Goal: Transaction & Acquisition: Book appointment/travel/reservation

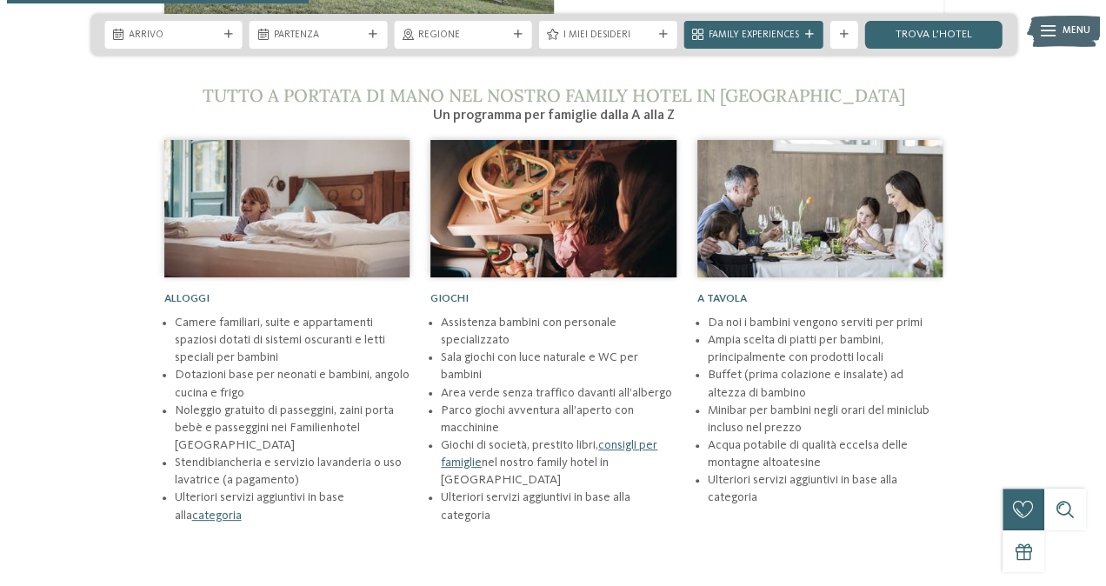
scroll to position [1825, 0]
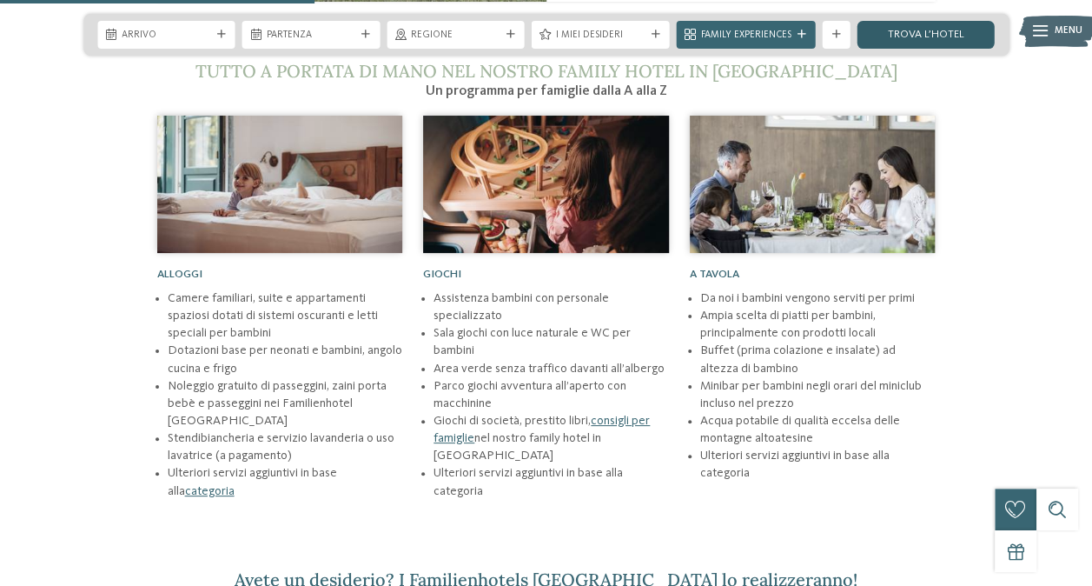
click at [886, 37] on link "trova l’hotel" at bounding box center [926, 35] width 138 height 28
click at [833, 30] on icon at bounding box center [836, 34] width 9 height 9
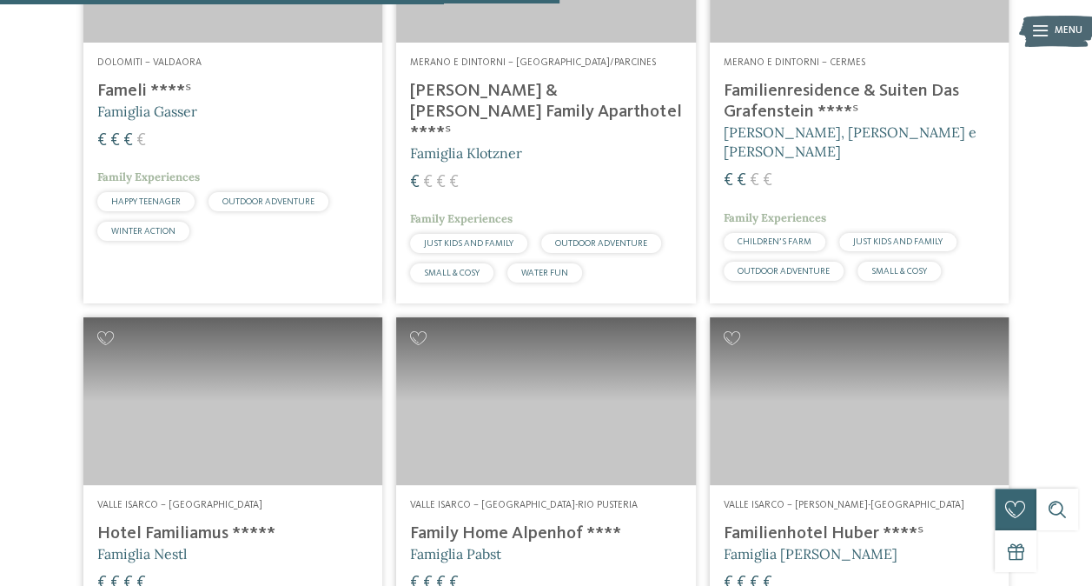
scroll to position [2434, 0]
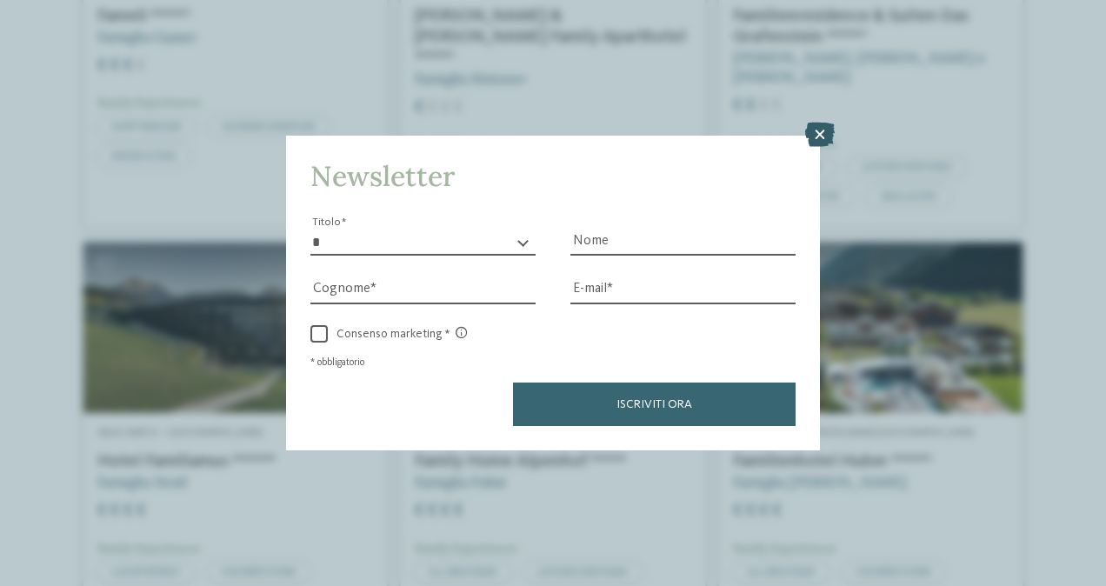
click at [820, 134] on icon at bounding box center [820, 135] width 30 height 24
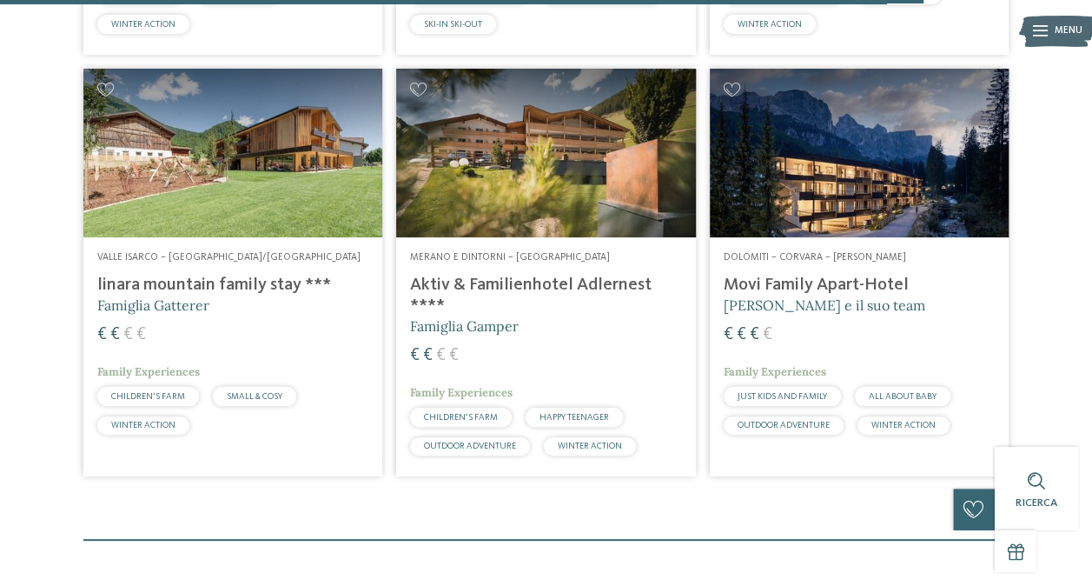
scroll to position [3911, 0]
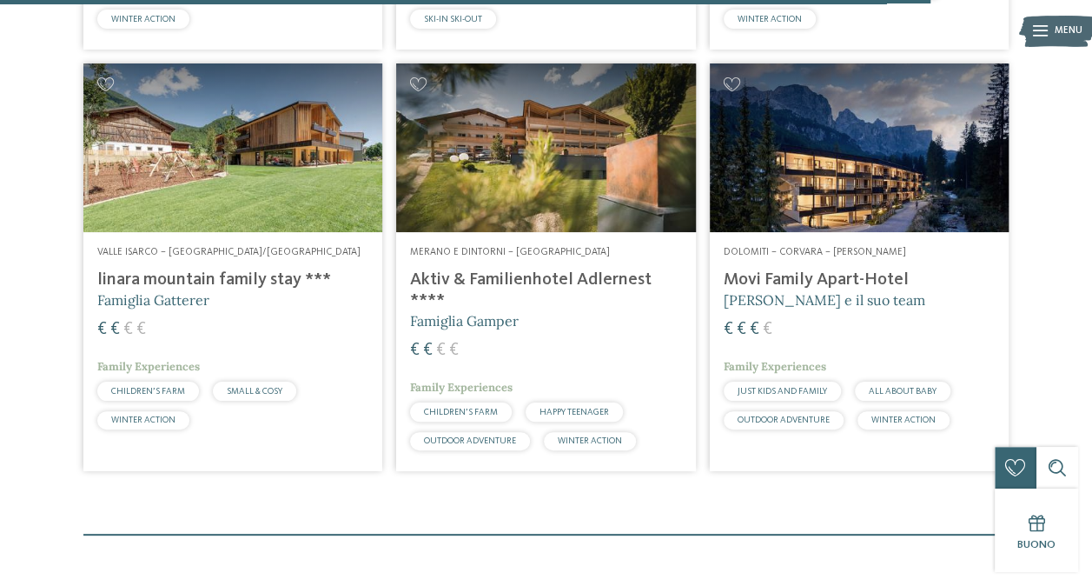
click at [833, 269] on h4 "Movi Family Apart-Hotel" at bounding box center [859, 279] width 271 height 21
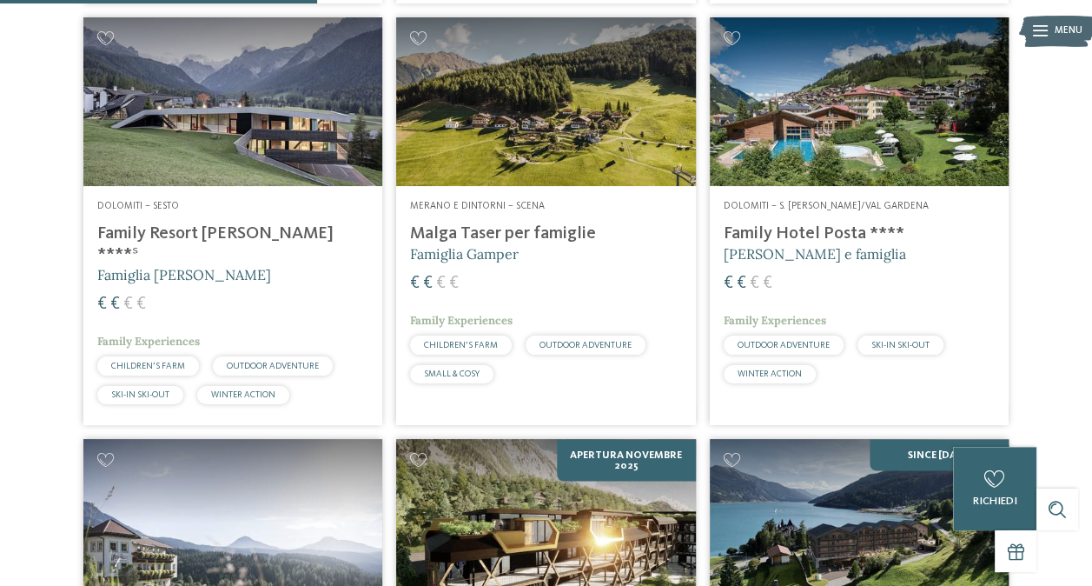
scroll to position [1304, 0]
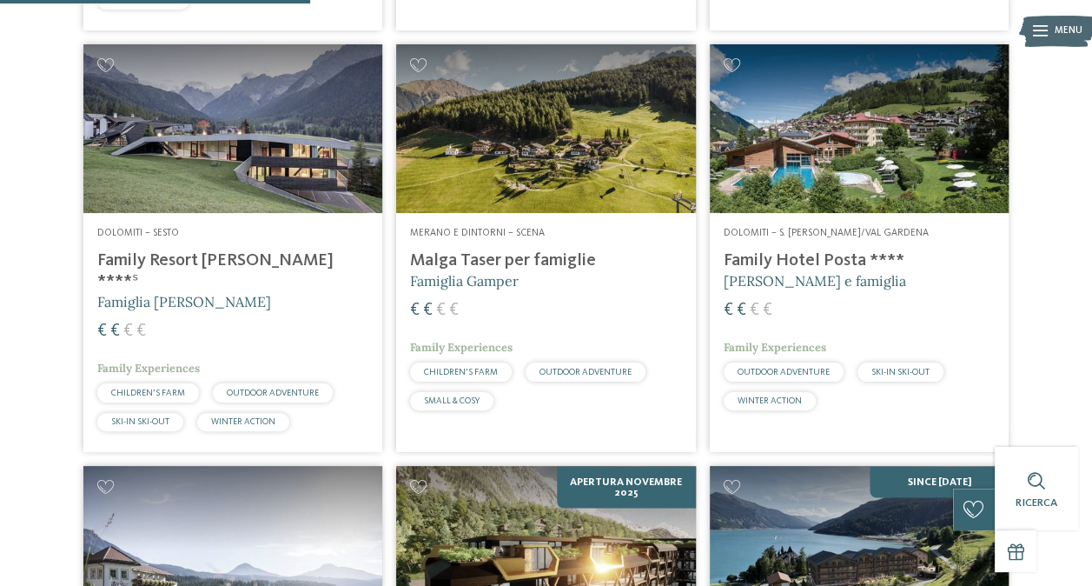
click at [789, 262] on h4 "Family Hotel Posta ****" at bounding box center [859, 260] width 271 height 21
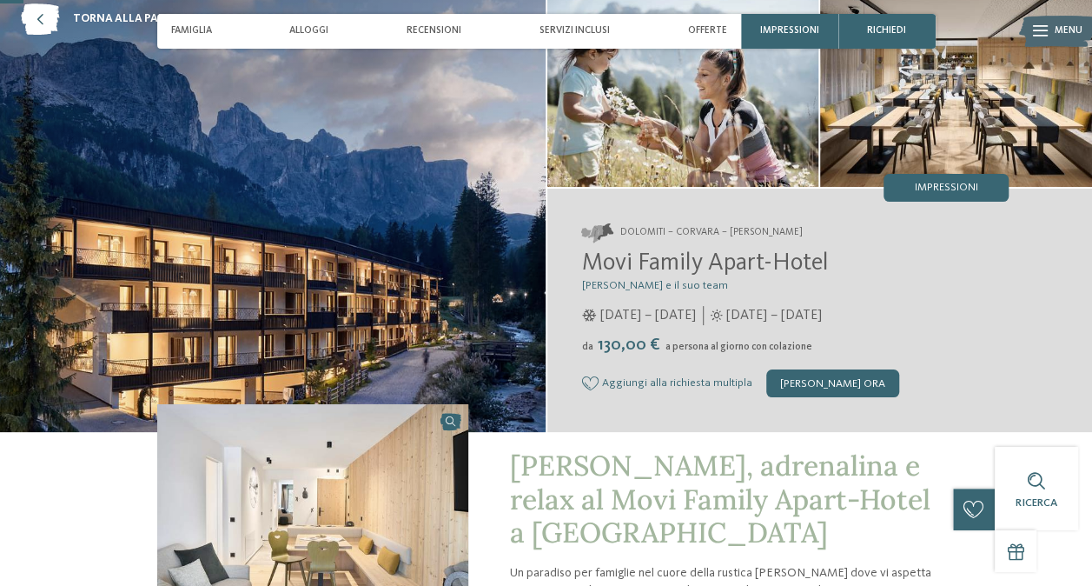
scroll to position [261, 0]
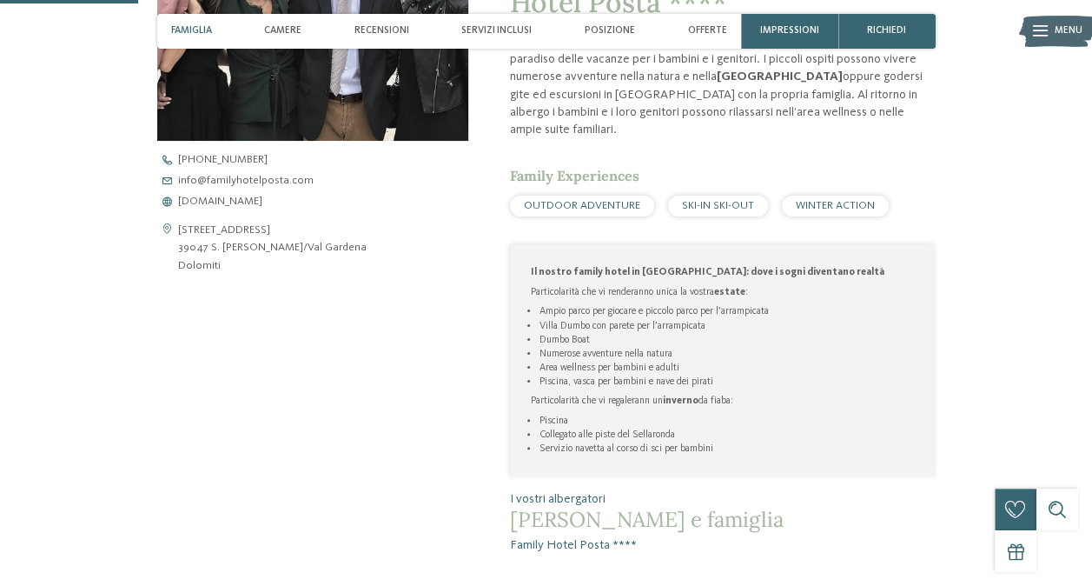
scroll to position [608, 0]
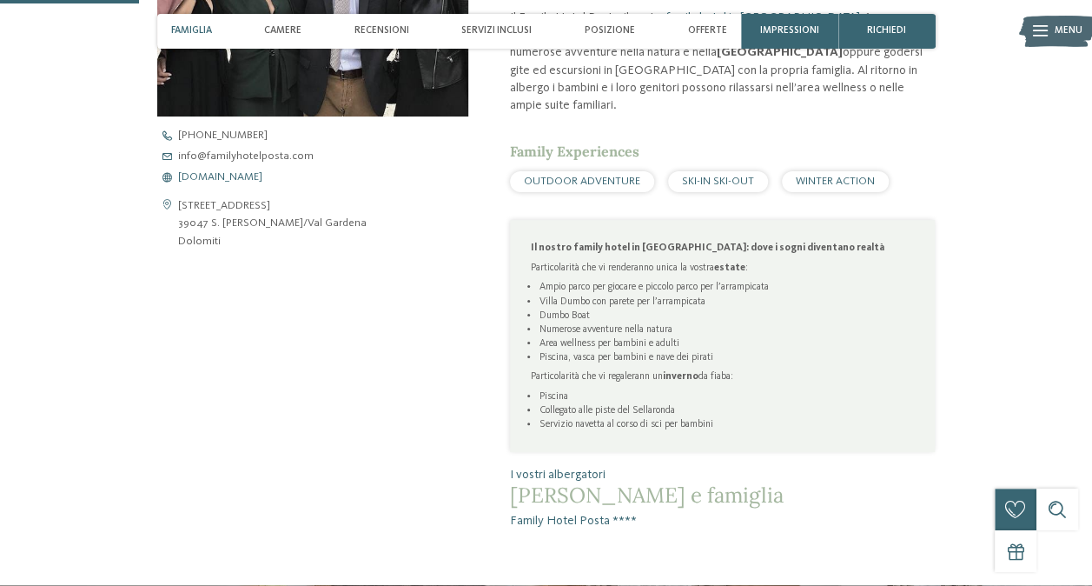
click at [254, 177] on span "www.familyhotelposta.com" at bounding box center [220, 177] width 84 height 11
